Goal: Communication & Community: Answer question/provide support

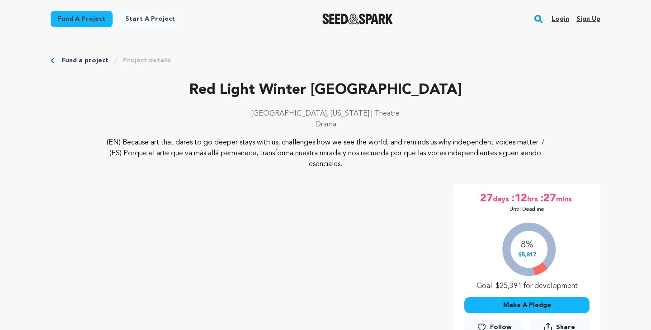
click at [559, 20] on link "Login" at bounding box center [560, 19] width 18 height 14
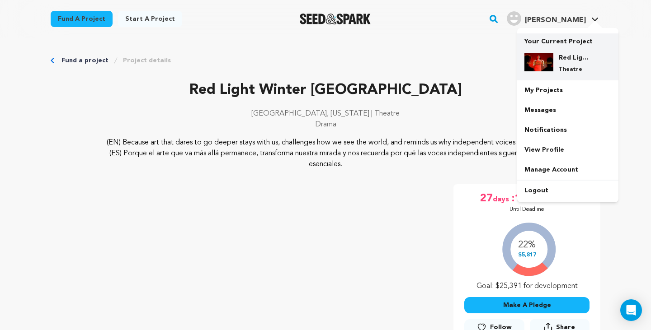
click at [570, 68] on p "Theatre" at bounding box center [575, 69] width 33 height 7
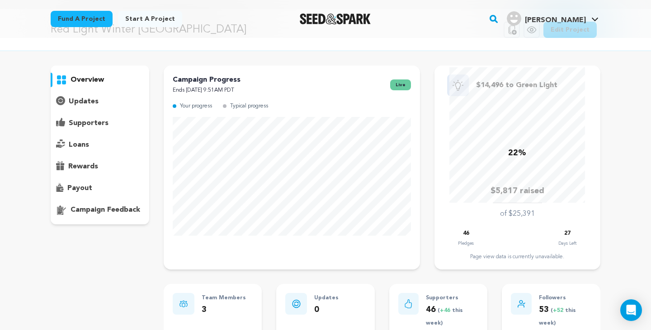
scroll to position [23, 0]
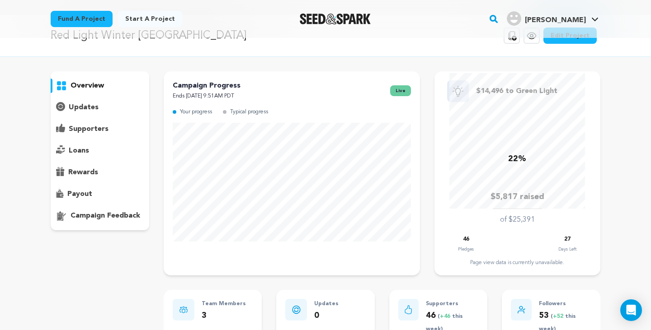
click at [82, 133] on p "supporters" at bounding box center [89, 129] width 40 height 11
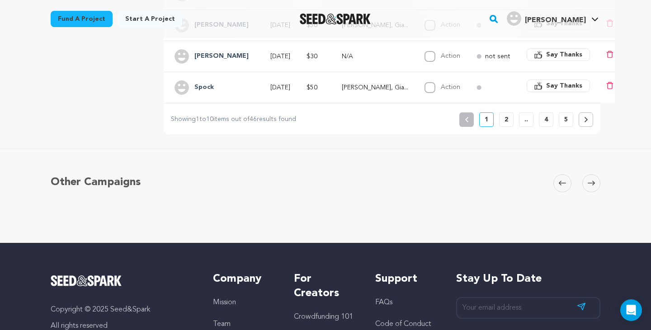
scroll to position [448, 0]
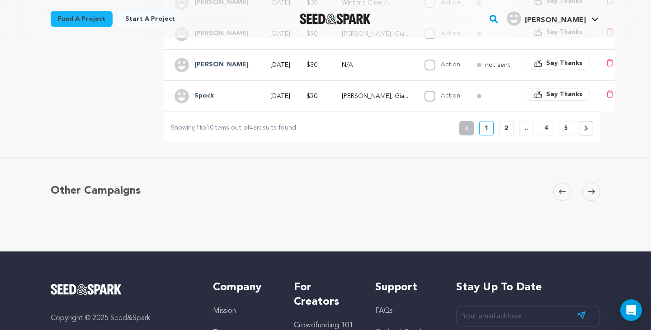
click at [566, 128] on p "5" at bounding box center [566, 128] width 4 height 9
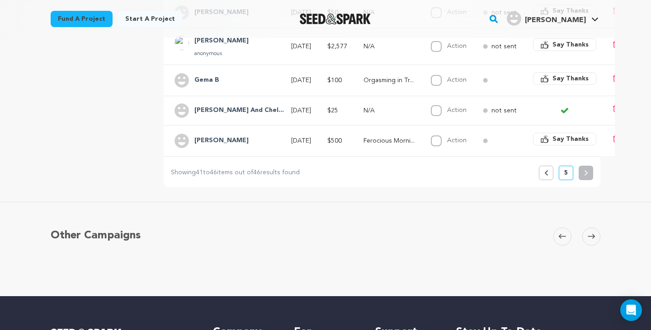
scroll to position [279, 0]
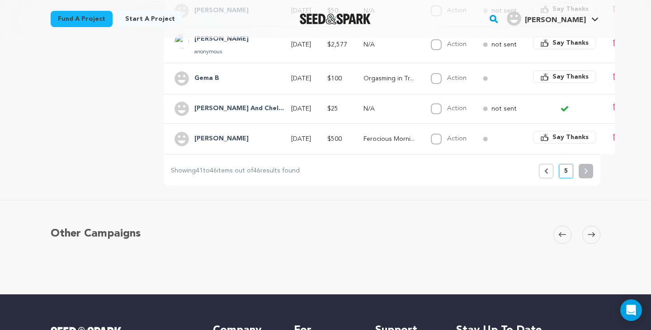
click at [550, 170] on button "Previous" at bounding box center [546, 171] width 14 height 14
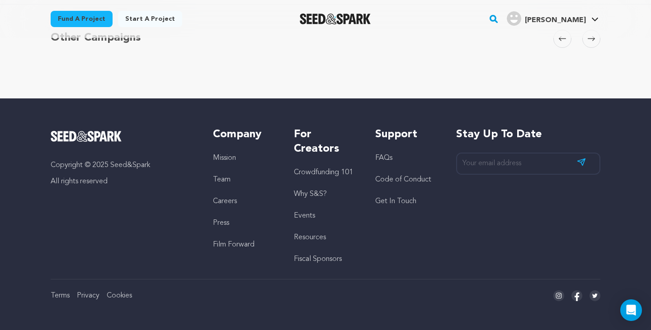
scroll to position [532, 0]
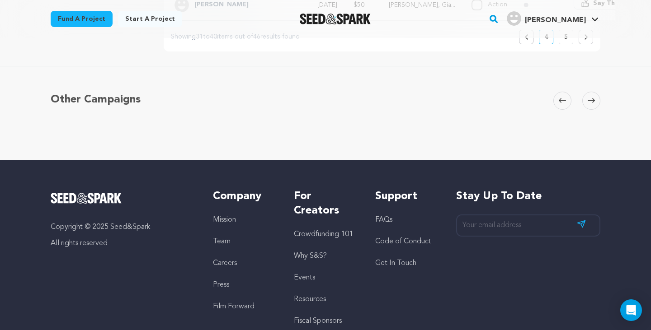
click at [590, 104] on span at bounding box center [591, 101] width 18 height 18
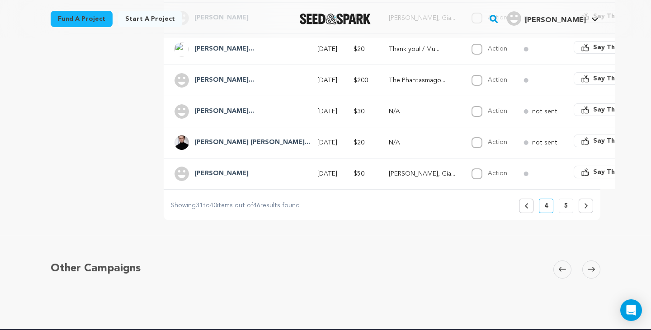
scroll to position [350, 0]
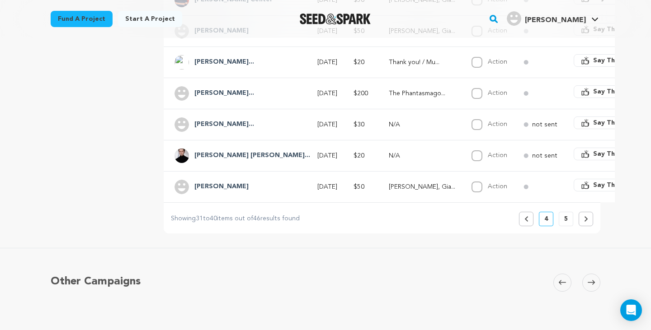
click at [595, 292] on div "Other Campaigns Carousel Skip to previous slide page Carousel Skip to next slid…" at bounding box center [325, 296] width 579 height 58
click at [595, 284] on span at bounding box center [591, 283] width 18 height 18
click at [568, 224] on button "5" at bounding box center [566, 219] width 14 height 14
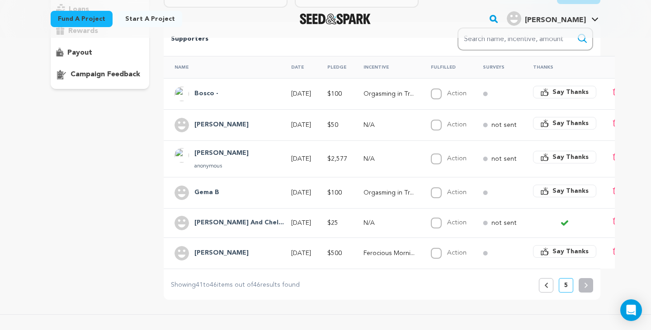
scroll to position [165, 0]
click at [559, 154] on span "Say Thanks" at bounding box center [570, 156] width 36 height 9
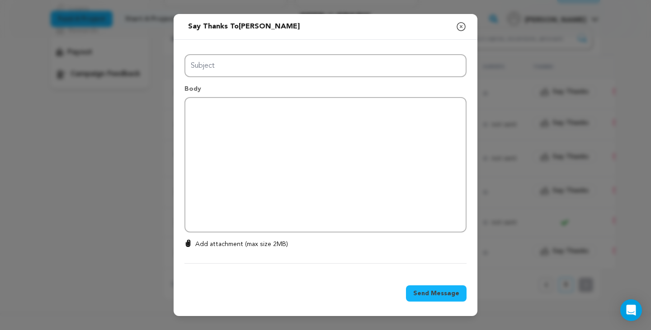
type input "Thanks for your support!"
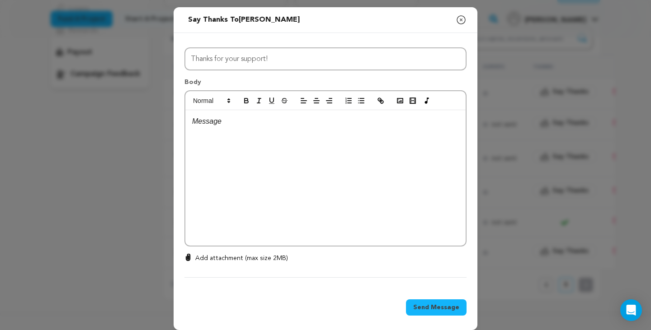
click at [235, 127] on p at bounding box center [325, 122] width 267 height 12
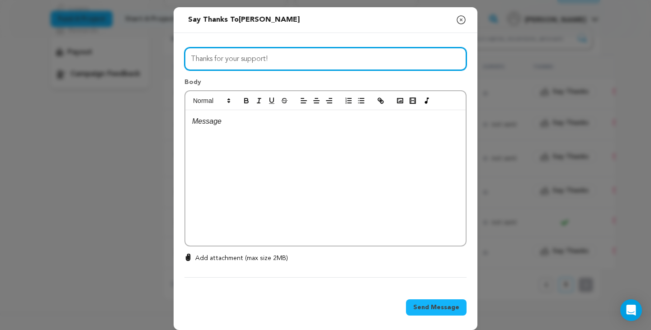
click at [241, 61] on input "Thanks for your support!" at bounding box center [325, 58] width 282 height 23
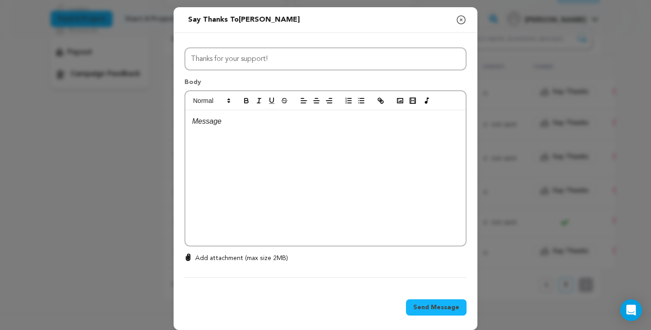
click at [235, 145] on div at bounding box center [325, 178] width 280 height 136
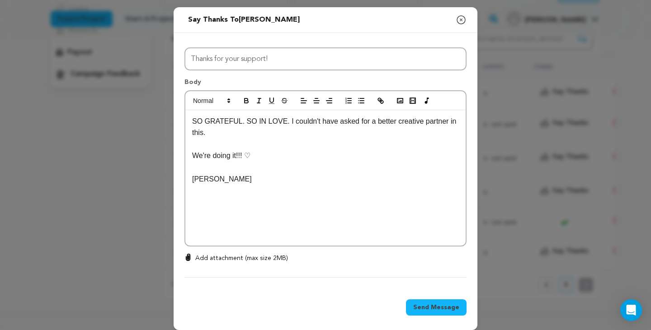
click at [191, 122] on div "SO GRATEFUL. SO IN LOVE. I couldn't have asked for a better creative partner in…" at bounding box center [325, 178] width 280 height 136
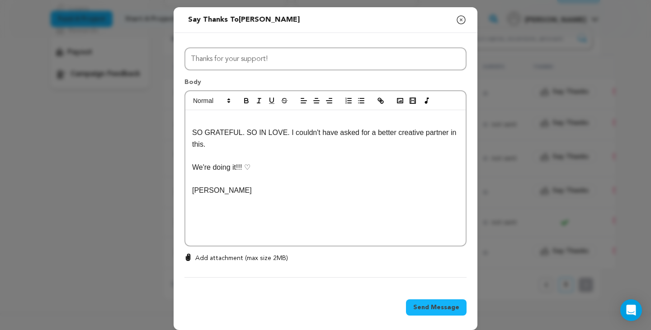
click at [193, 121] on p at bounding box center [325, 122] width 267 height 12
click at [193, 133] on p "SO GRATEFUL. SO IN LOVE. I couldn't have asked for a better creative partner in…" at bounding box center [325, 138] width 267 height 23
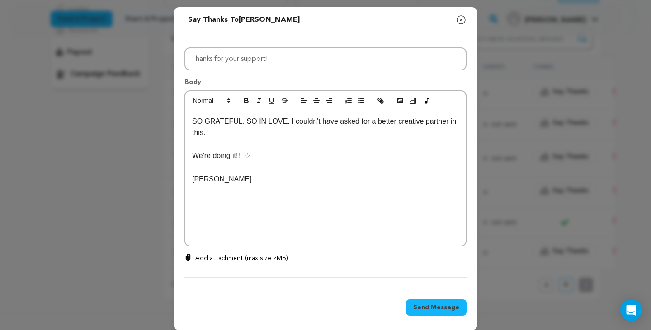
click at [290, 154] on p "We're doing it!!! ♡" at bounding box center [325, 156] width 267 height 12
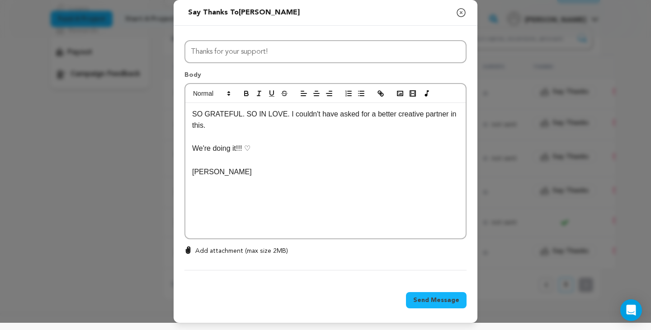
click at [281, 175] on p "Ramon ッ" at bounding box center [325, 172] width 267 height 12
click at [403, 97] on button "button" at bounding box center [400, 93] width 13 height 11
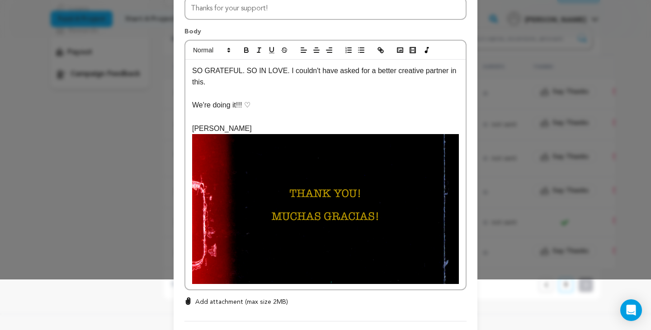
scroll to position [68, 0]
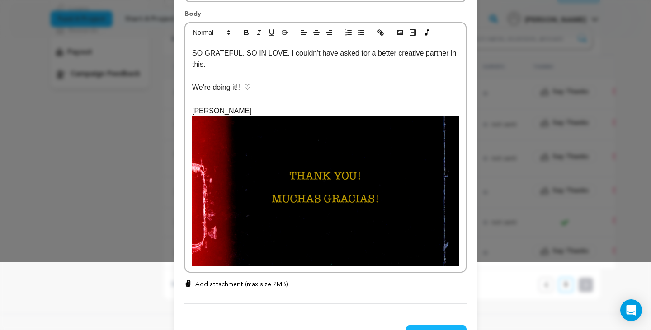
click at [192, 111] on p "Ramon ッ" at bounding box center [325, 111] width 267 height 12
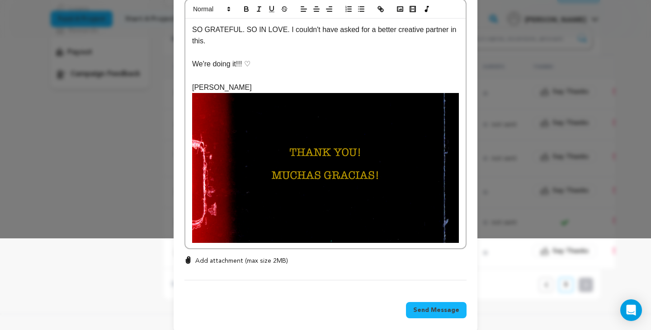
scroll to position [102, 0]
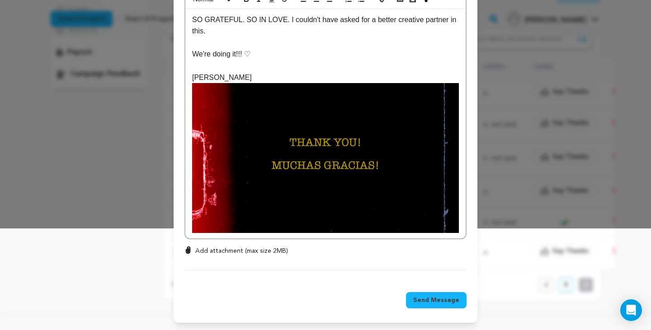
drag, startPoint x: 441, startPoint y: 304, endPoint x: 377, endPoint y: 61, distance: 250.9
click at [378, 65] on div "Send message to Orts Helena Say thanks to Orts Helena Compose New Message Close…" at bounding box center [326, 115] width 304 height 418
drag, startPoint x: 447, startPoint y: 309, endPoint x: 447, endPoint y: 292, distance: 17.6
click at [447, 301] on div "Send Message" at bounding box center [326, 303] width 304 height 42
click at [447, 292] on div "Send Message" at bounding box center [326, 303] width 304 height 42
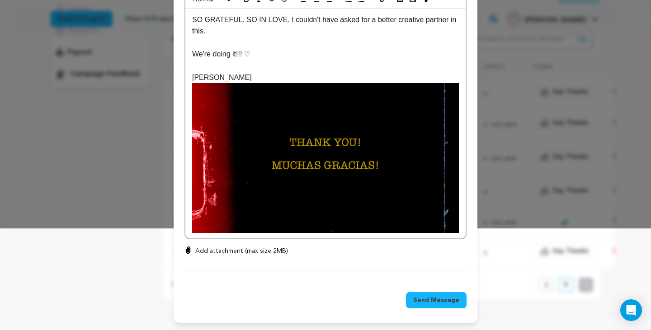
click at [445, 308] on button "Send Message" at bounding box center [436, 300] width 61 height 16
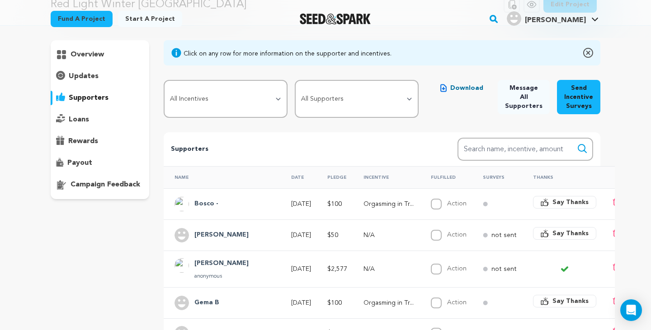
scroll to position [0, 0]
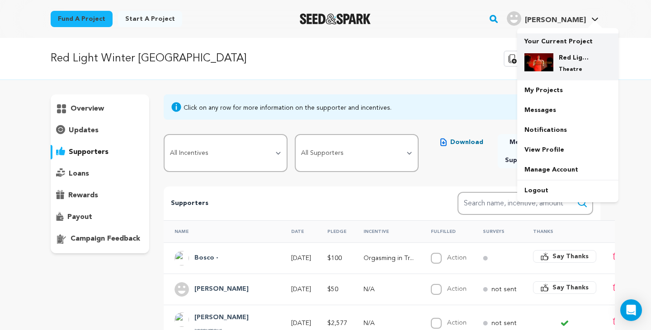
click at [566, 70] on p "Theatre" at bounding box center [575, 69] width 33 height 7
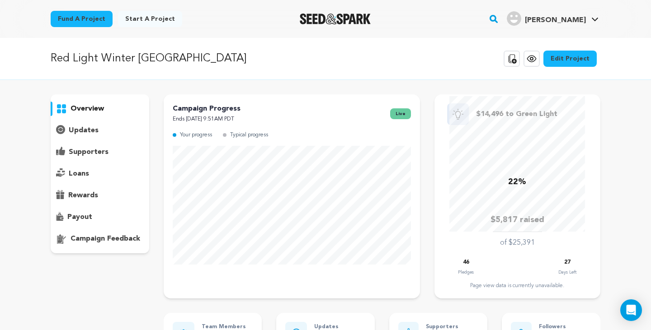
click at [94, 152] on p "supporters" at bounding box center [89, 152] width 40 height 11
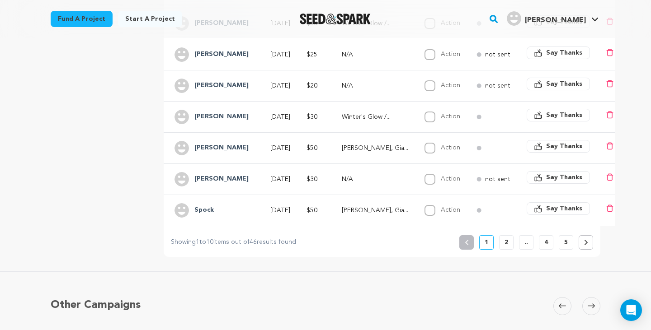
scroll to position [334, 0]
click at [507, 245] on p "2" at bounding box center [506, 242] width 4 height 9
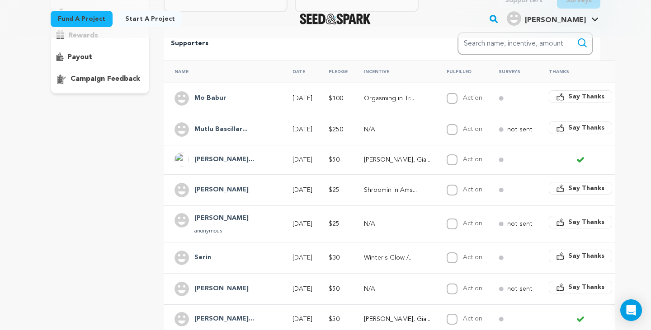
scroll to position [160, 0]
click at [578, 160] on icon at bounding box center [580, 160] width 5 height 4
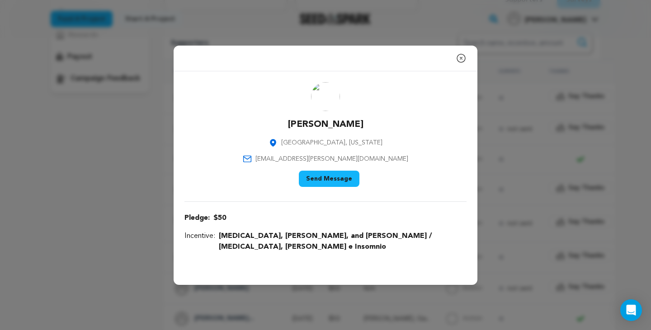
click at [323, 185] on button "Send Message" at bounding box center [329, 179] width 61 height 16
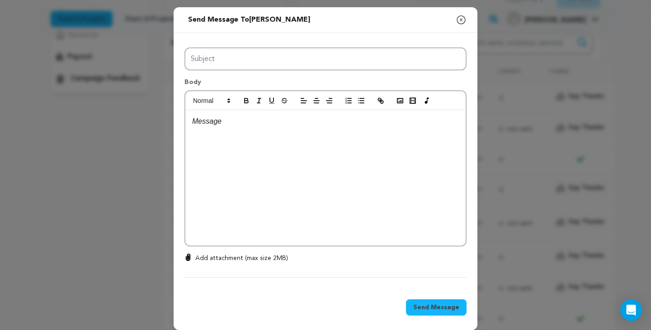
click at [461, 17] on icon "button" at bounding box center [461, 19] width 11 height 11
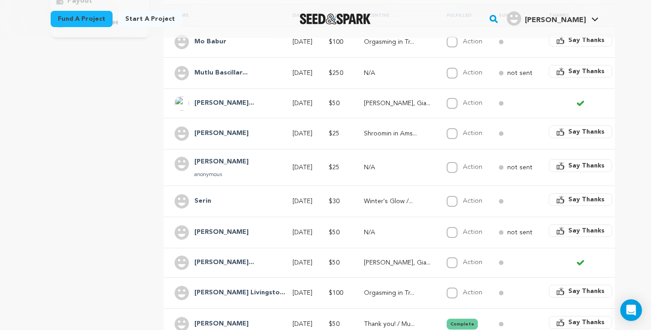
scroll to position [217, 0]
click at [549, 206] on div "Say Thanks" at bounding box center [580, 201] width 63 height 16
click at [549, 203] on button "Say Thanks" at bounding box center [580, 199] width 63 height 13
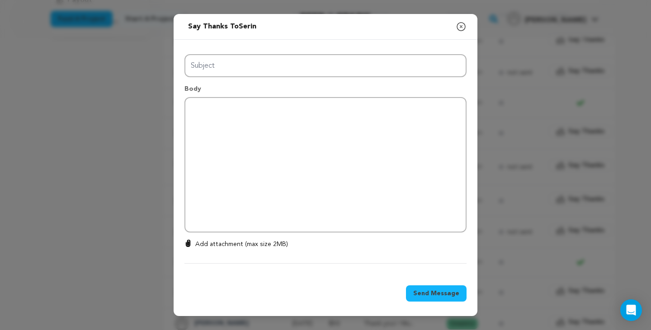
type input "Thanks for your support!"
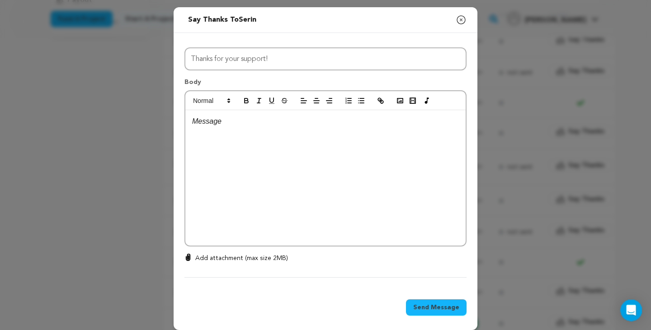
click at [461, 23] on icon "button" at bounding box center [461, 19] width 11 height 11
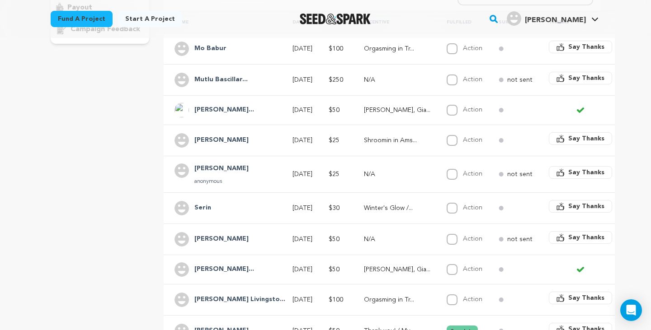
scroll to position [199, 0]
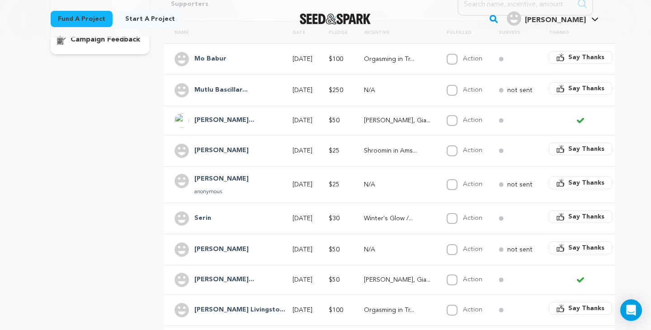
click at [577, 123] on icon at bounding box center [580, 120] width 7 height 7
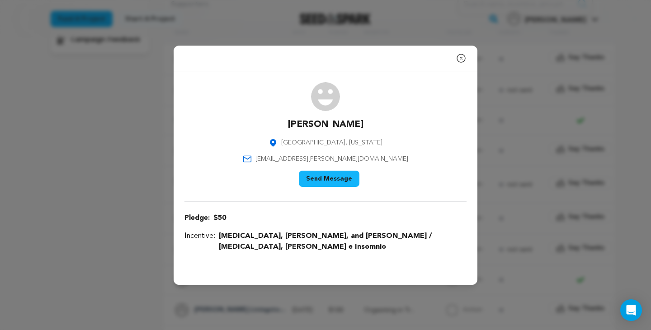
click at [337, 187] on button "Send Message" at bounding box center [329, 179] width 61 height 16
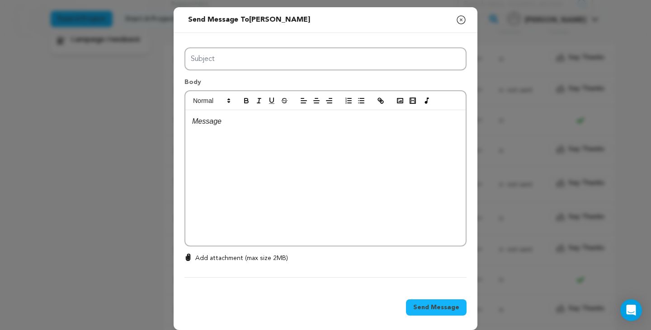
click at [462, 20] on icon "button" at bounding box center [461, 19] width 11 height 11
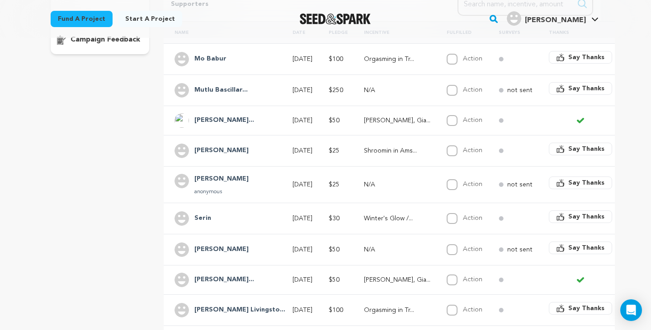
click at [386, 313] on p "Orgasming in Tr..." at bounding box center [397, 310] width 66 height 9
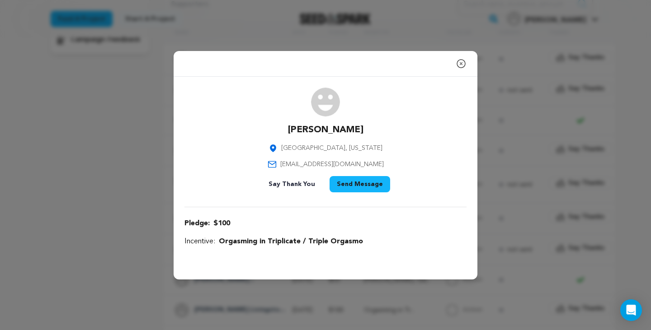
click at [456, 66] on icon "button" at bounding box center [461, 63] width 11 height 11
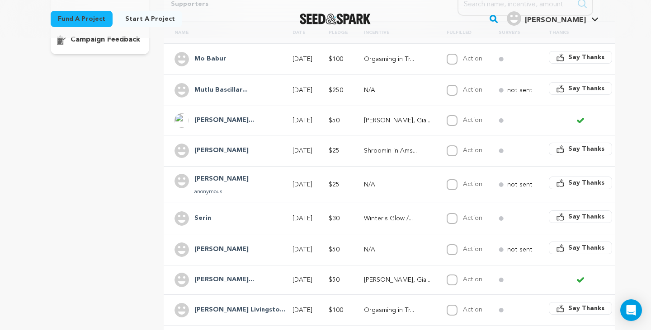
click at [578, 282] on icon at bounding box center [580, 280] width 5 height 4
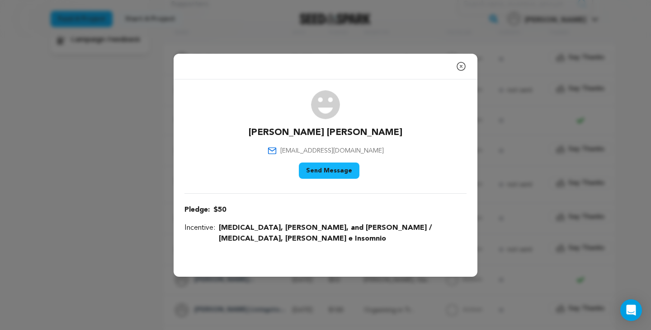
click at [335, 179] on button "Send Message" at bounding box center [329, 171] width 61 height 16
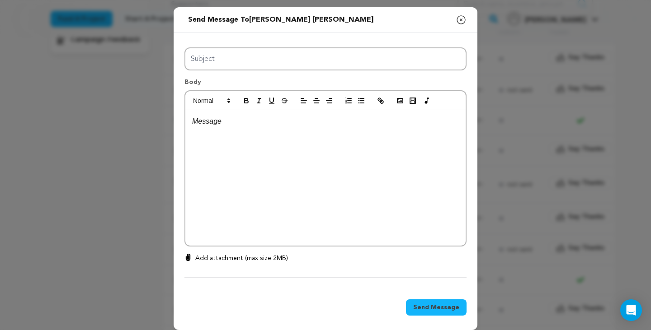
click at [462, 22] on icon "button" at bounding box center [461, 19] width 11 height 11
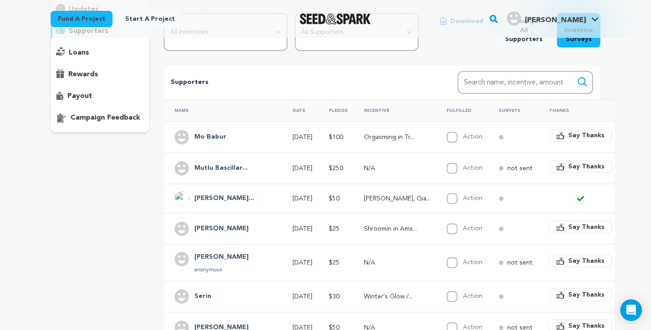
scroll to position [0, 0]
